Goal: Transaction & Acquisition: Purchase product/service

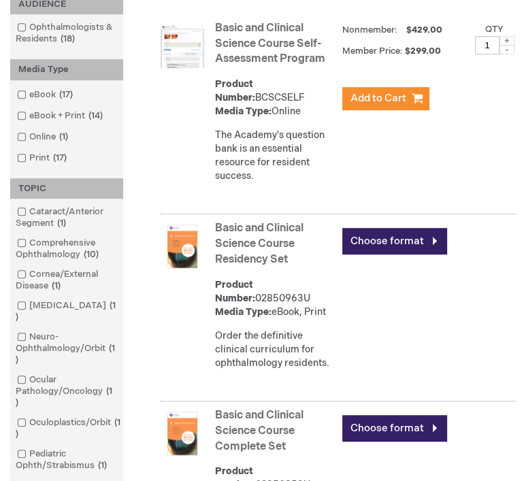
scroll to position [441, 0]
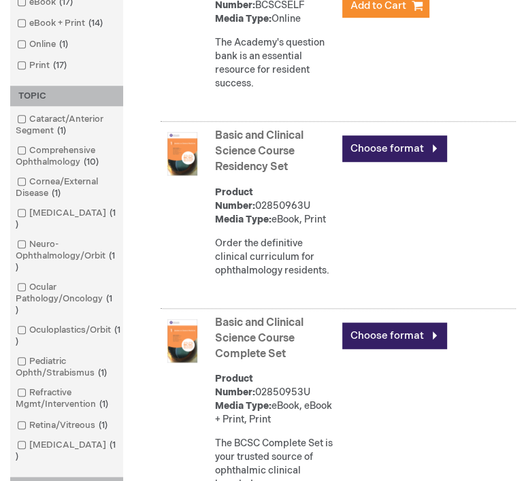
click at [253, 335] on link "Basic and Clinical Science Course Complete Set" at bounding box center [259, 338] width 88 height 44
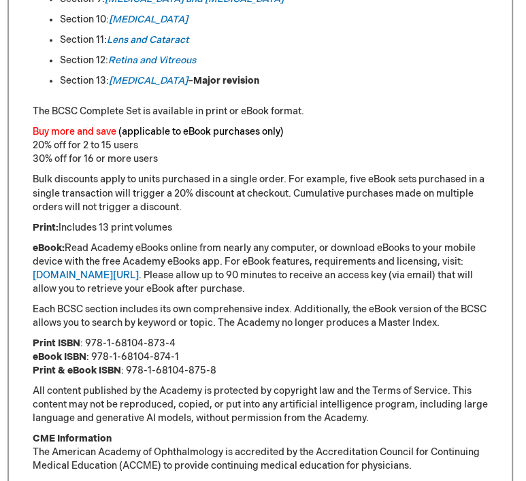
scroll to position [1122, 3]
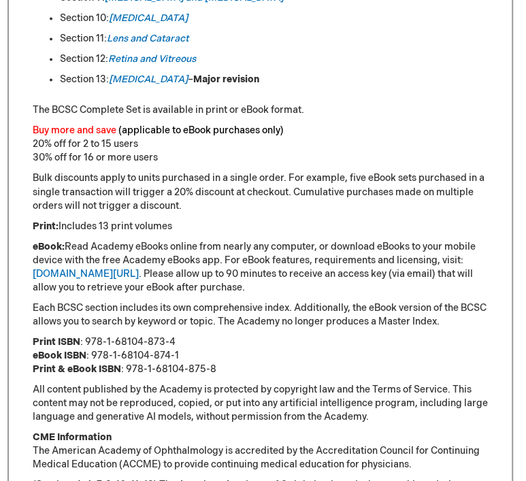
click at [30, 349] on div "Be at the Forefront of Clinical Knowledge The Academy’s 2025-2026 Basic and Cli…" at bounding box center [259, 90] width 505 height 1001
click at [31, 349] on div "Be at the Forefront of Clinical Knowledge The Academy’s 2025-2026 Basic and Cli…" at bounding box center [259, 90] width 505 height 1001
drag, startPoint x: 31, startPoint y: 349, endPoint x: 184, endPoint y: 346, distance: 153.1
click at [184, 346] on div "Be at the Forefront of Clinical Knowledge The Academy’s 2025-2026 Basic and Cli…" at bounding box center [259, 90] width 505 height 1001
copy p "Print ISBN : 978-1-68104-873-4"
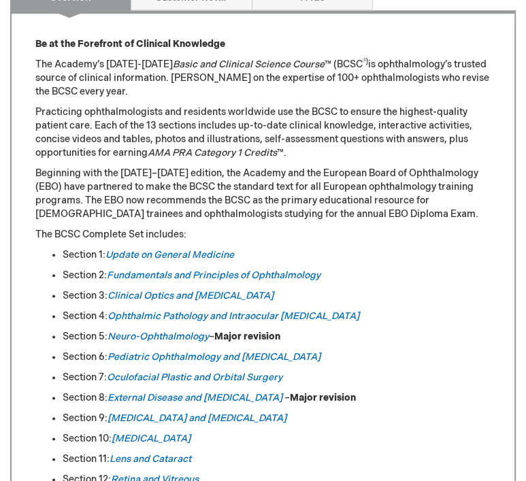
scroll to position [701, 0]
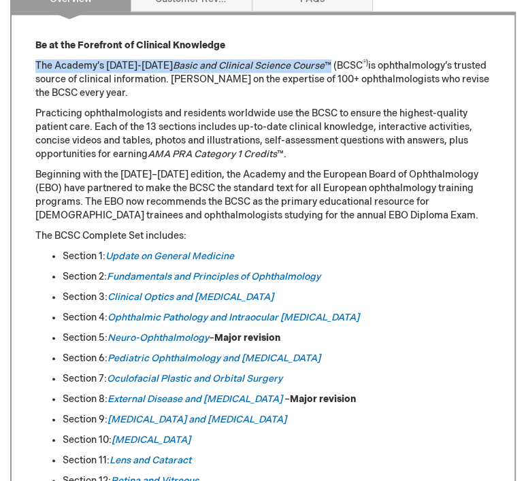
drag, startPoint x: 33, startPoint y: 77, endPoint x: 316, endPoint y: 74, distance: 283.0
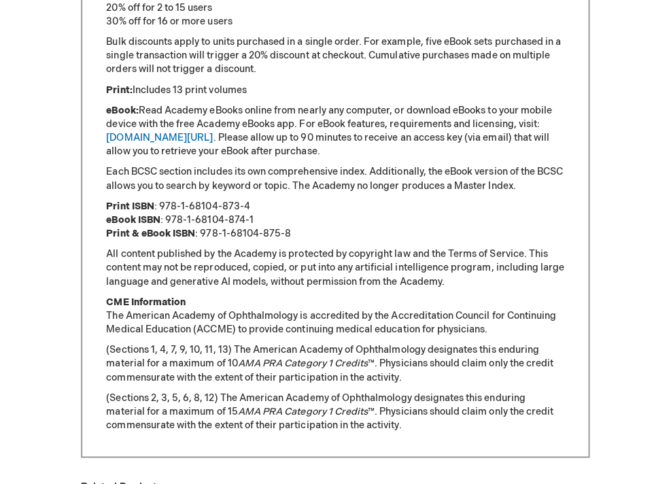
scroll to position [1105, 0]
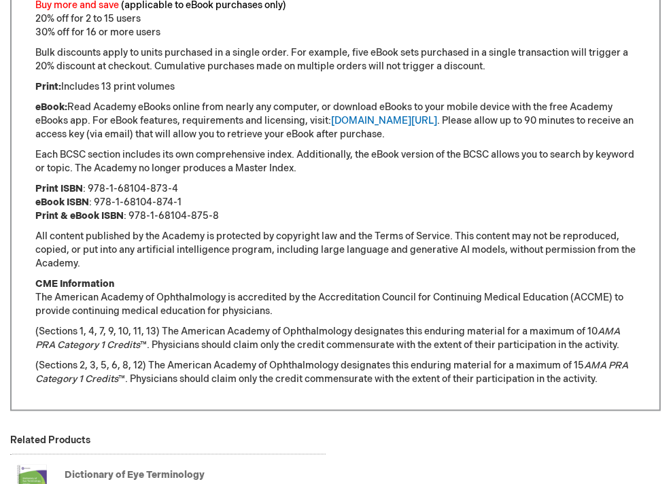
click at [525, 14] on p "Buy more and save (applicable to eBook purchases only) 20% off for 2 to 15 user…" at bounding box center [335, 19] width 601 height 41
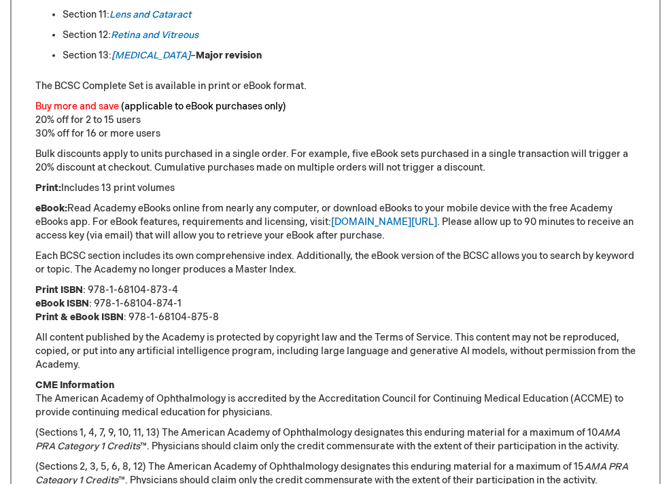
scroll to position [1016, 0]
